Goal: Find specific page/section: Find specific page/section

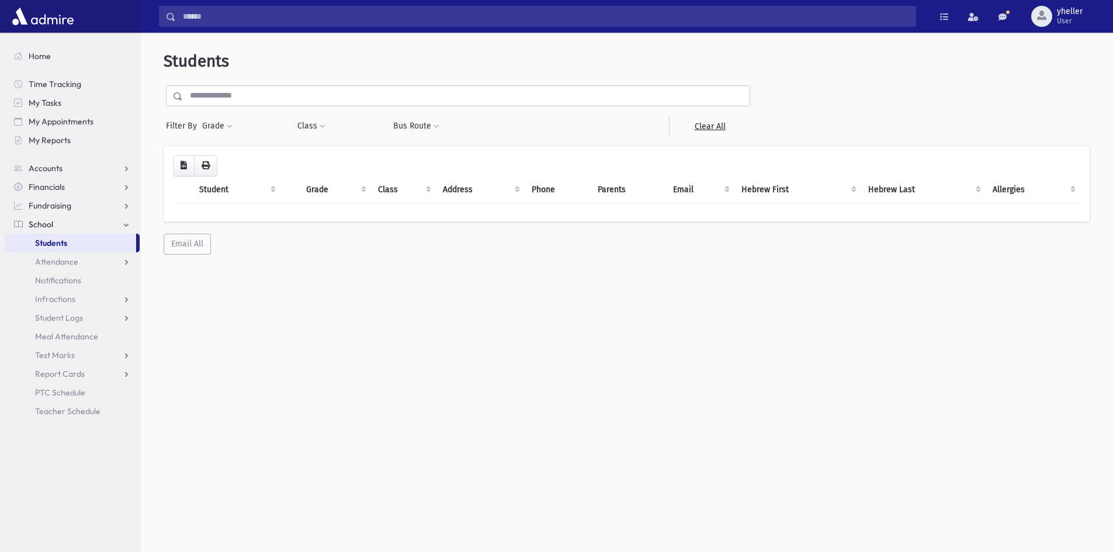
click at [51, 246] on span "Students" at bounding box center [51, 243] width 32 height 11
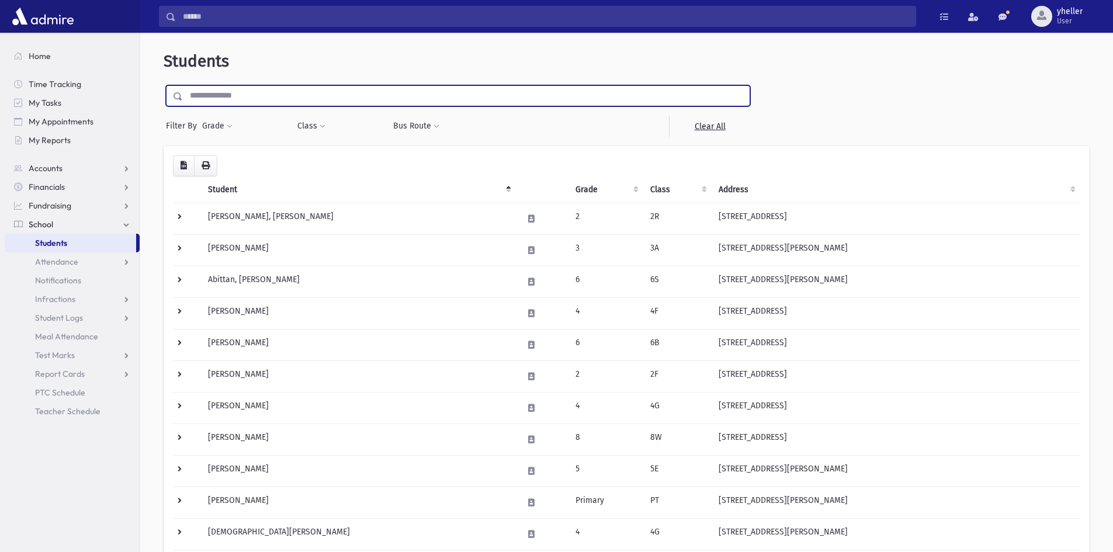
click at [196, 95] on input "text" at bounding box center [466, 95] width 567 height 21
type input "******"
click at [164, 85] on input "submit" at bounding box center [180, 93] width 33 height 16
